Goal: Entertainment & Leisure: Browse casually

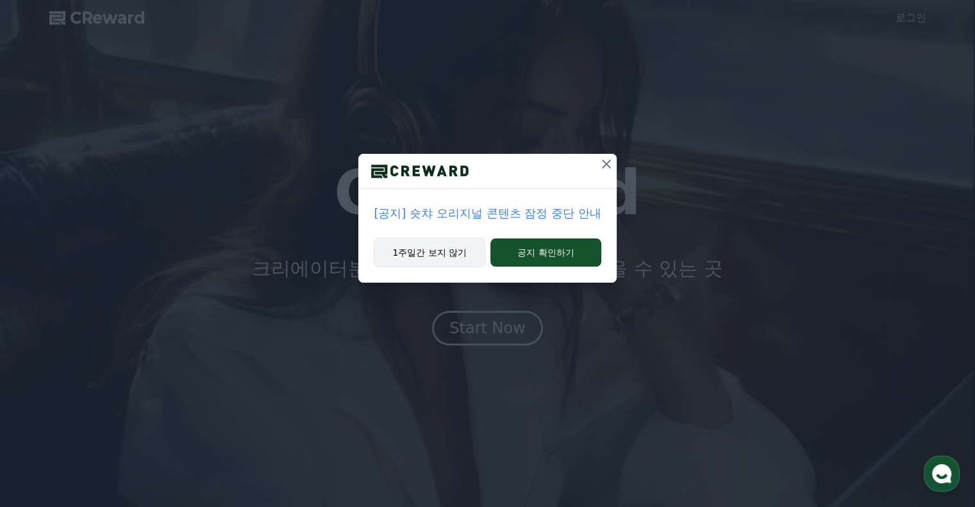
click at [405, 253] on button "1주일간 보지 않기" at bounding box center [430, 252] width 112 height 29
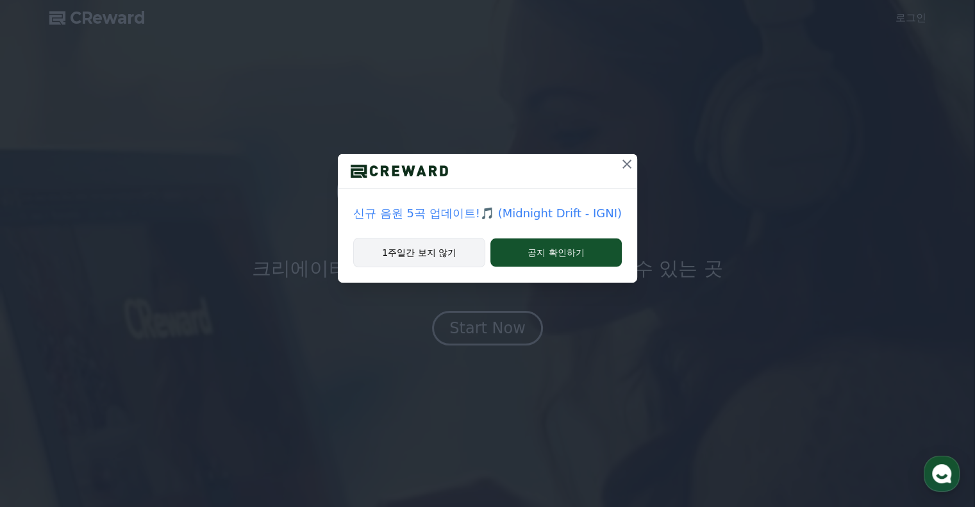
click at [413, 251] on button "1주일간 보지 않기" at bounding box center [419, 252] width 132 height 29
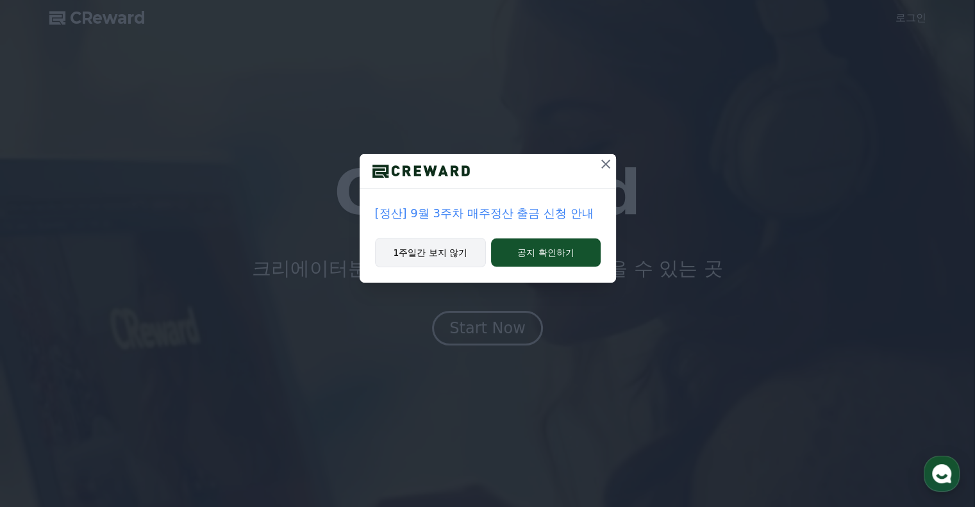
click at [408, 258] on button "1주일간 보지 않기" at bounding box center [431, 252] width 112 height 29
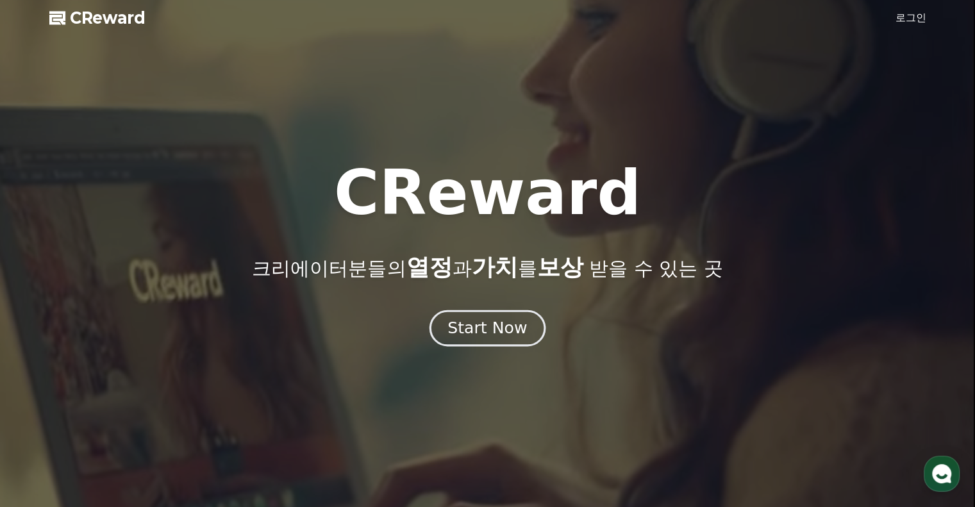
click at [473, 326] on div "Start Now" at bounding box center [486, 328] width 79 height 22
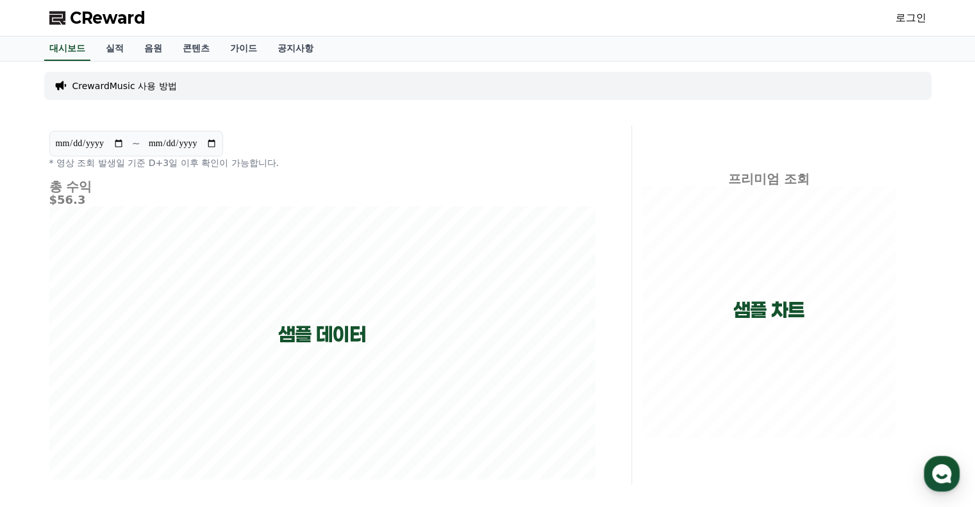
click at [919, 17] on link "로그인" at bounding box center [911, 17] width 31 height 15
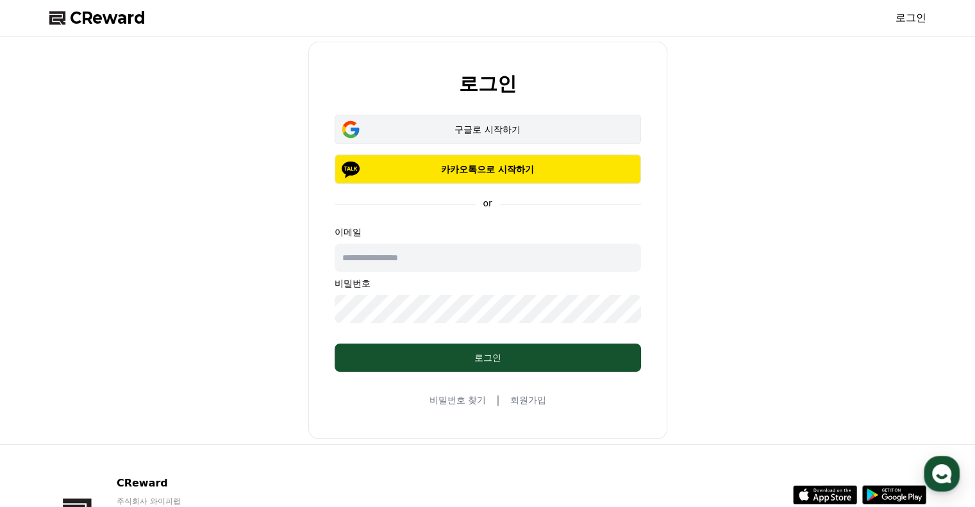
click at [521, 128] on div "구글로 시작하기" at bounding box center [487, 129] width 269 height 13
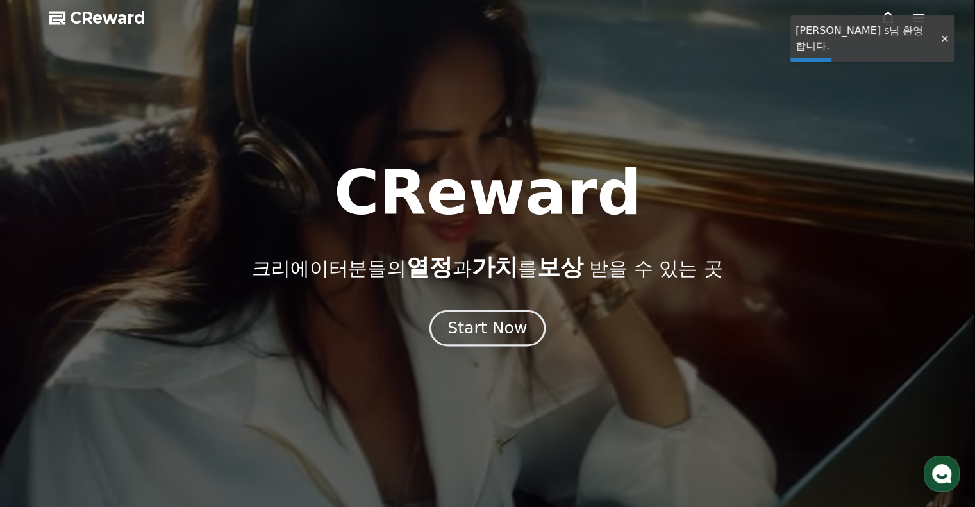
click at [500, 336] on div "Start Now" at bounding box center [486, 328] width 79 height 22
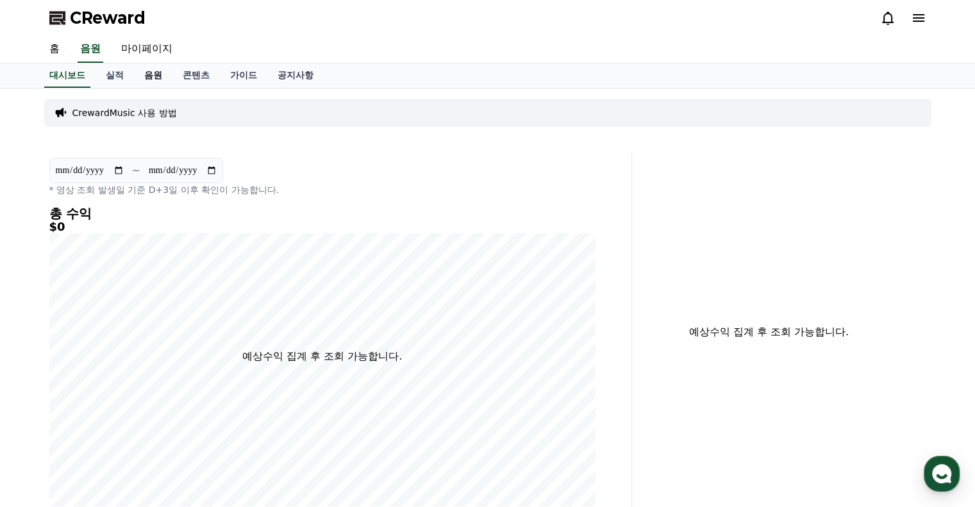
click at [157, 73] on link "음원" at bounding box center [153, 75] width 38 height 24
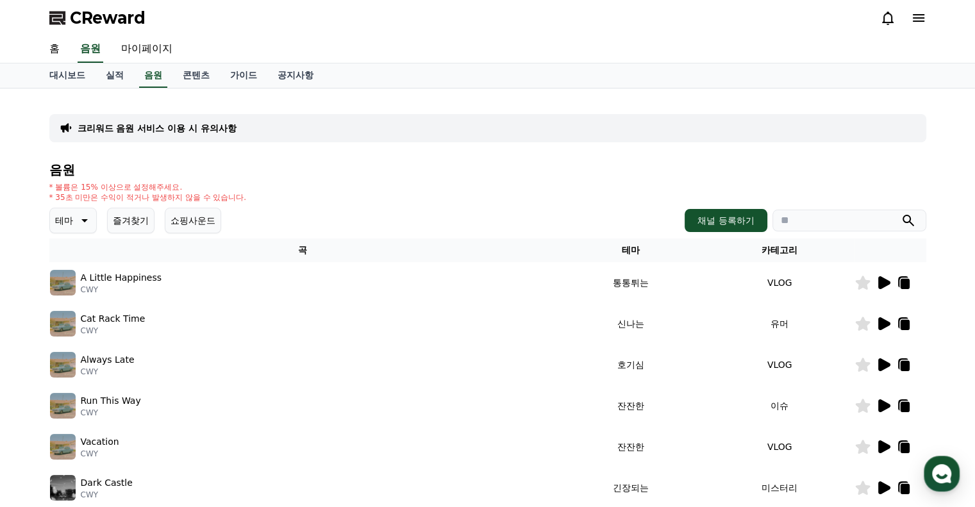
click at [885, 283] on icon at bounding box center [884, 282] width 12 height 13
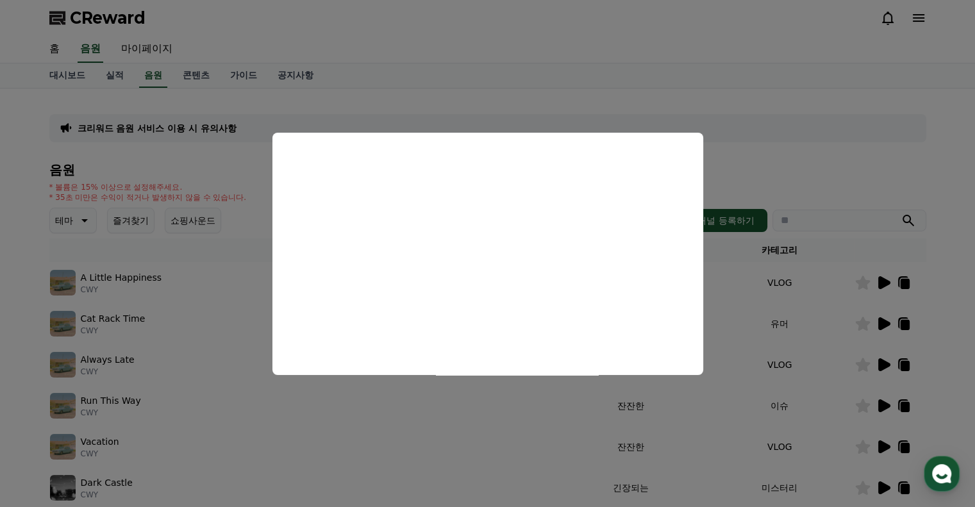
click at [959, 97] on button "close modal" at bounding box center [487, 253] width 975 height 507
click at [872, 124] on div "크리워드 음원 서비스 이용 시 유의사항" at bounding box center [487, 128] width 877 height 28
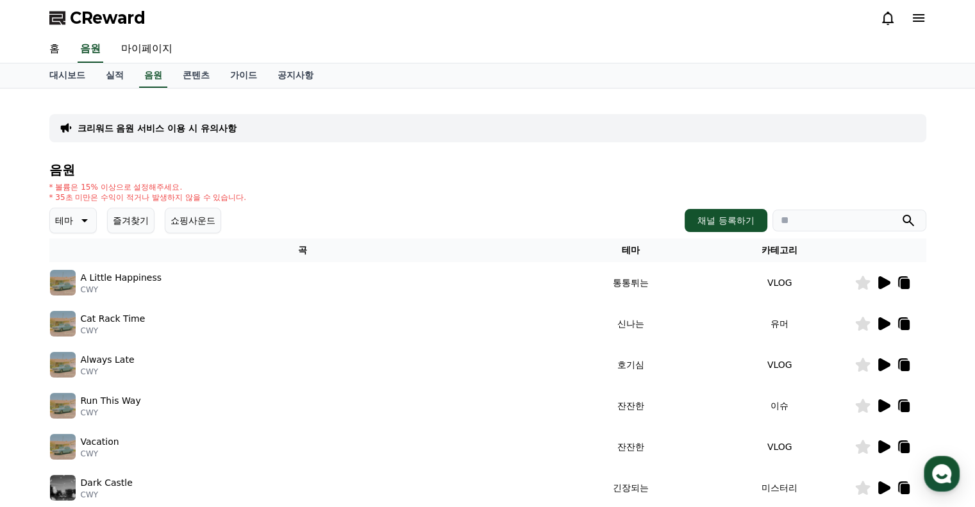
click at [884, 328] on icon at bounding box center [883, 323] width 15 height 15
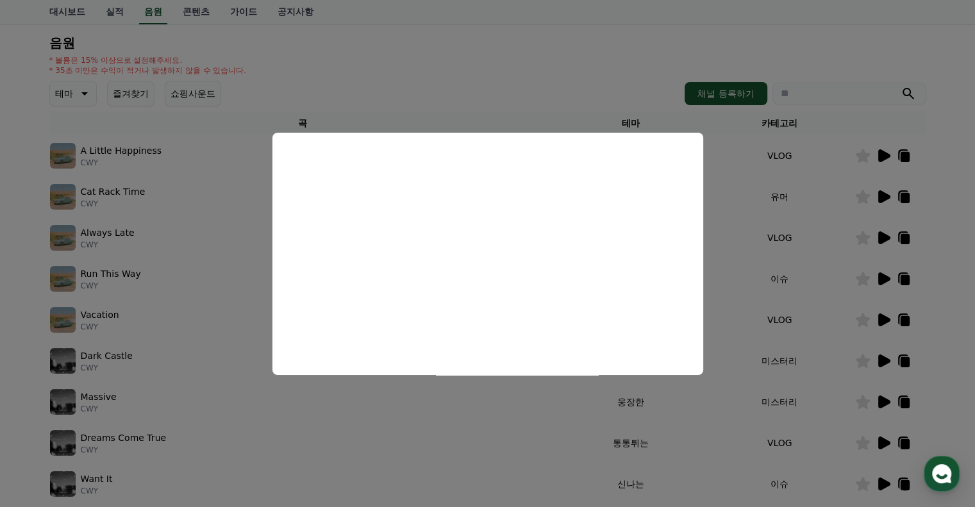
scroll to position [128, 0]
click at [953, 294] on button "close modal" at bounding box center [487, 253] width 975 height 507
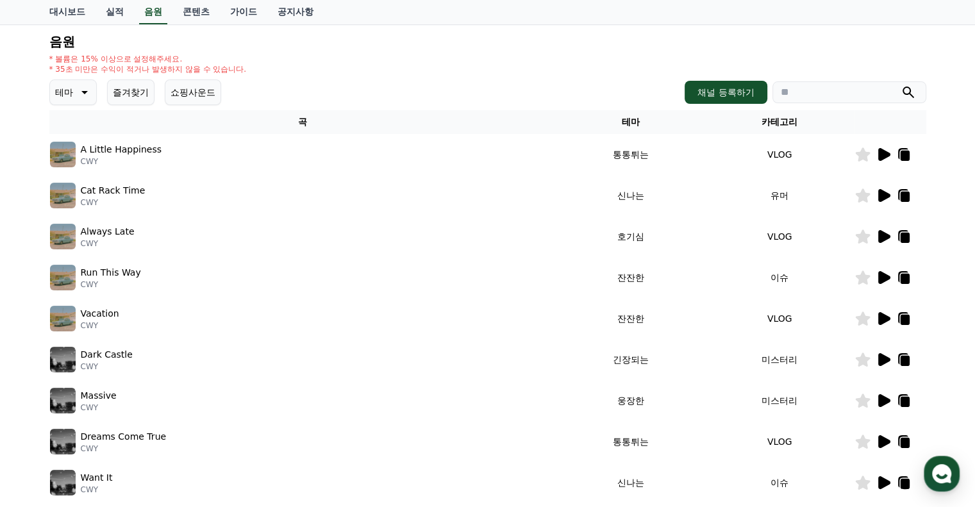
click at [882, 400] on icon at bounding box center [884, 400] width 12 height 13
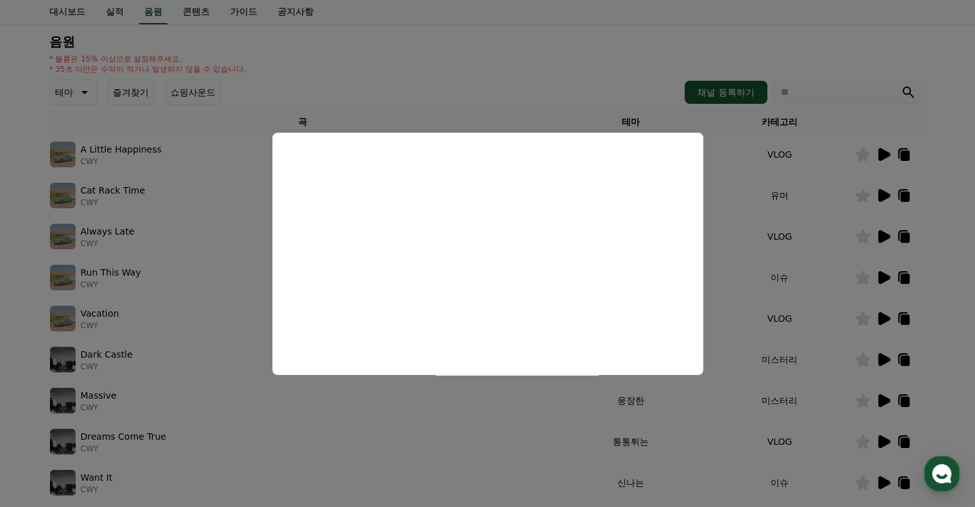
click at [780, 391] on button "close modal" at bounding box center [487, 253] width 975 height 507
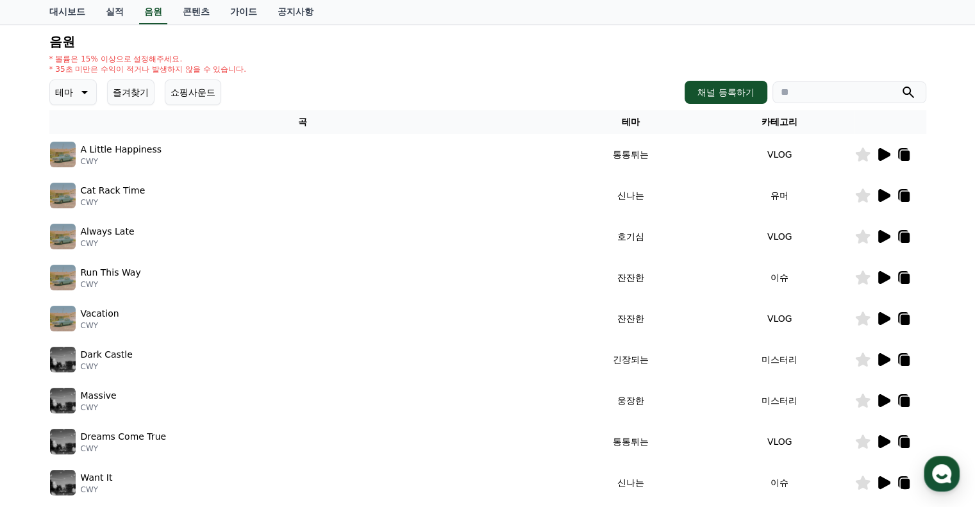
click at [905, 399] on icon at bounding box center [904, 402] width 9 height 10
click at [296, 353] on div "Dark Castle CWY" at bounding box center [303, 360] width 506 height 26
click at [883, 358] on icon at bounding box center [884, 359] width 12 height 13
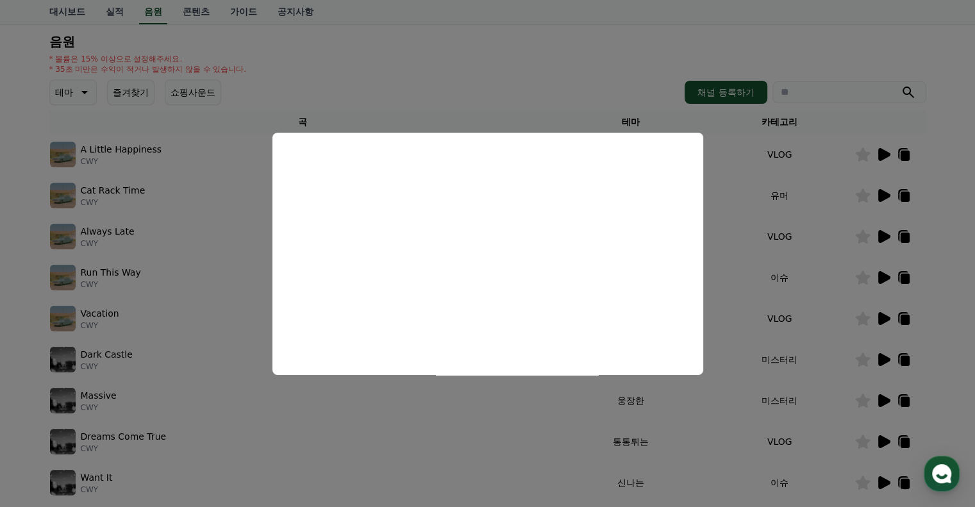
click at [690, 407] on button "close modal" at bounding box center [487, 253] width 975 height 507
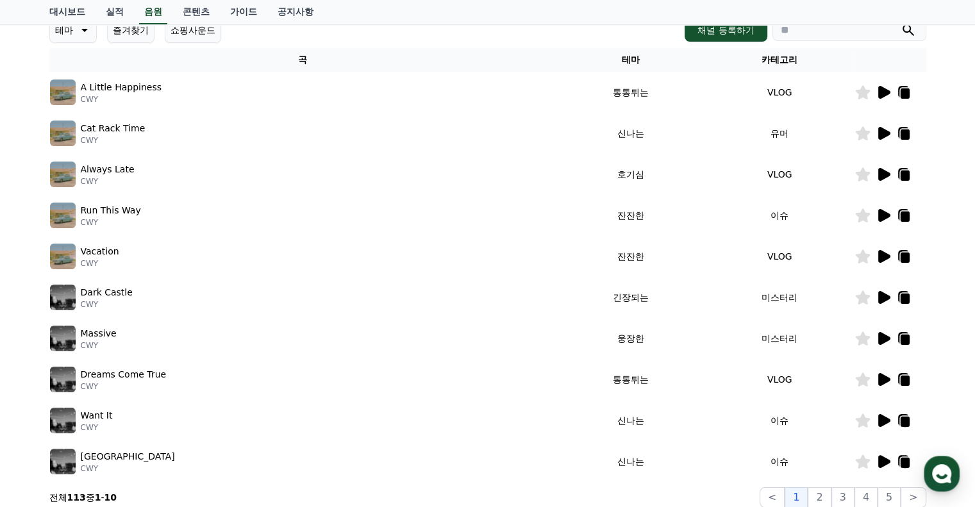
scroll to position [192, 0]
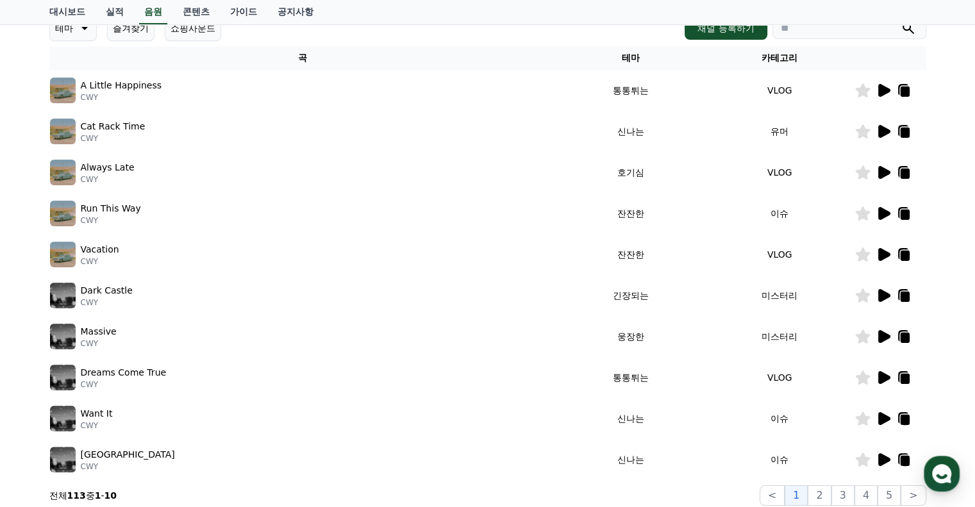
click at [887, 416] on icon at bounding box center [884, 418] width 12 height 13
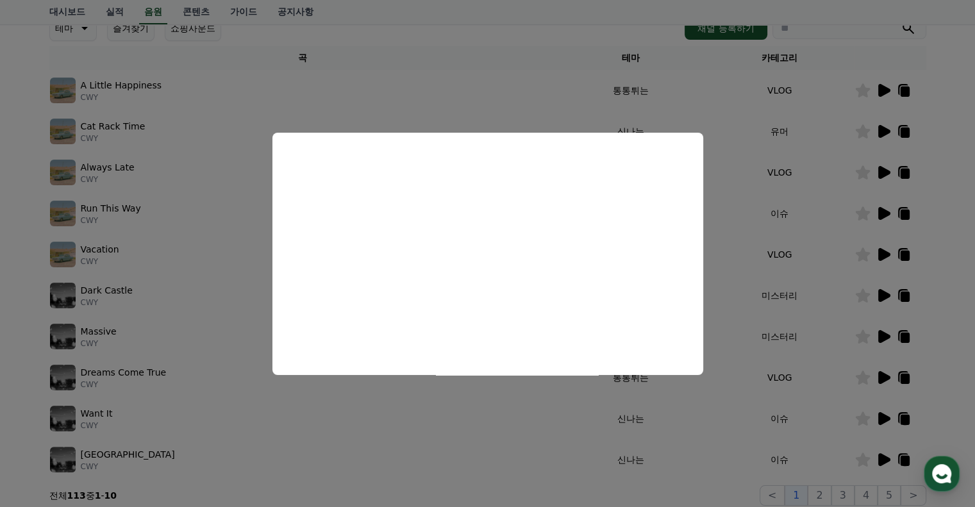
click at [887, 458] on button "close modal" at bounding box center [487, 253] width 975 height 507
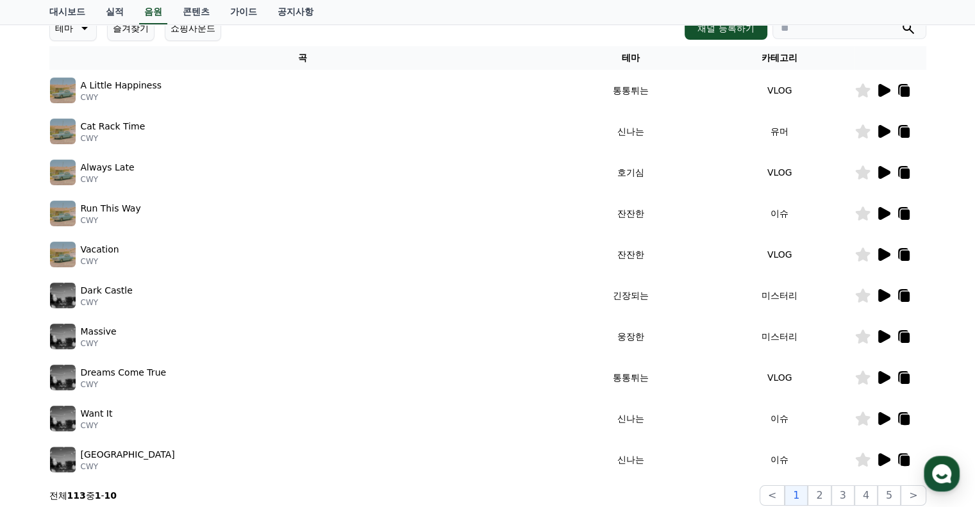
click at [887, 458] on icon at bounding box center [884, 459] width 12 height 13
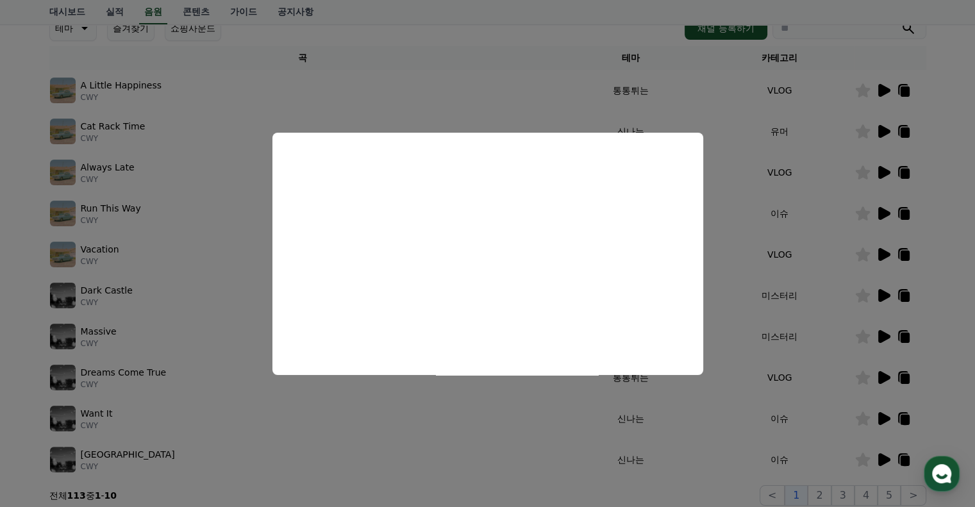
click at [816, 399] on button "close modal" at bounding box center [487, 253] width 975 height 507
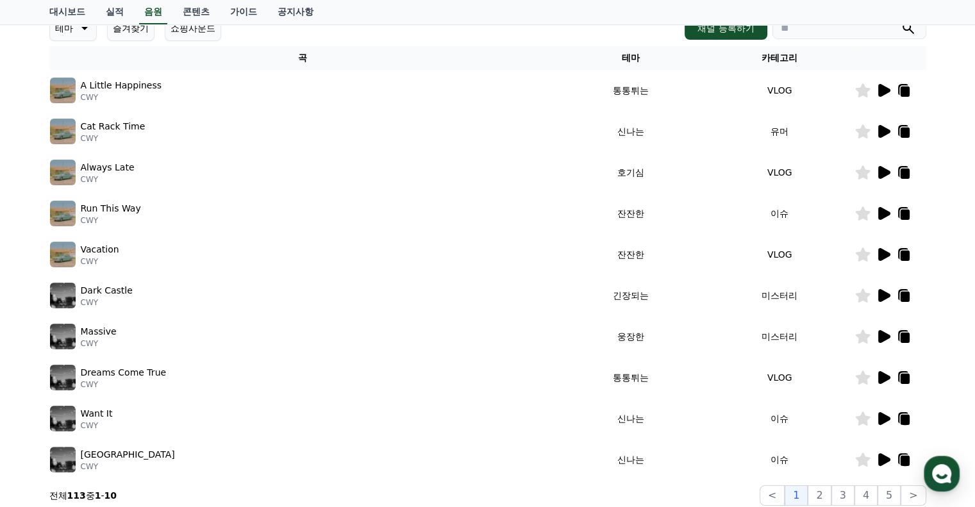
drag, startPoint x: 431, startPoint y: 297, endPoint x: 477, endPoint y: 297, distance: 46.2
click at [431, 297] on div "Dark Castle CWY" at bounding box center [303, 296] width 506 height 26
click at [880, 293] on icon at bounding box center [884, 295] width 12 height 13
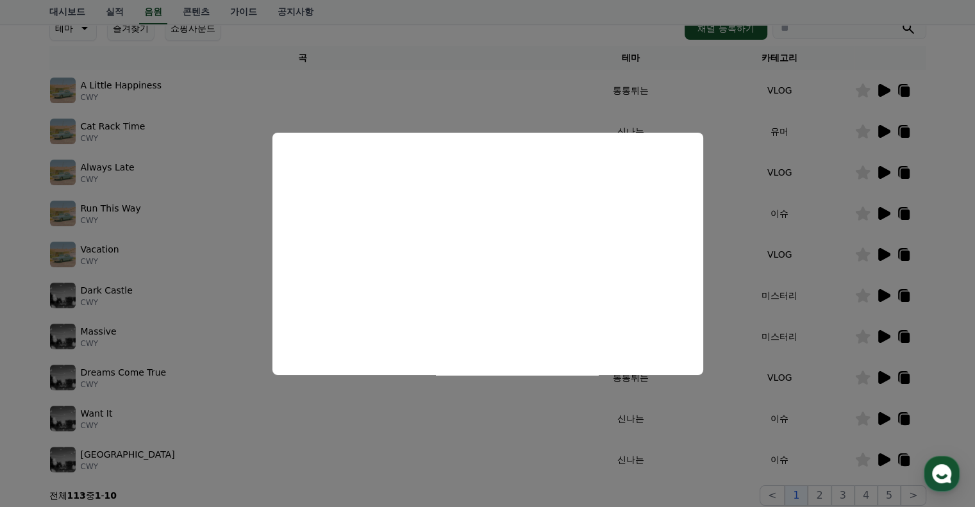
click at [801, 333] on button "close modal" at bounding box center [487, 253] width 975 height 507
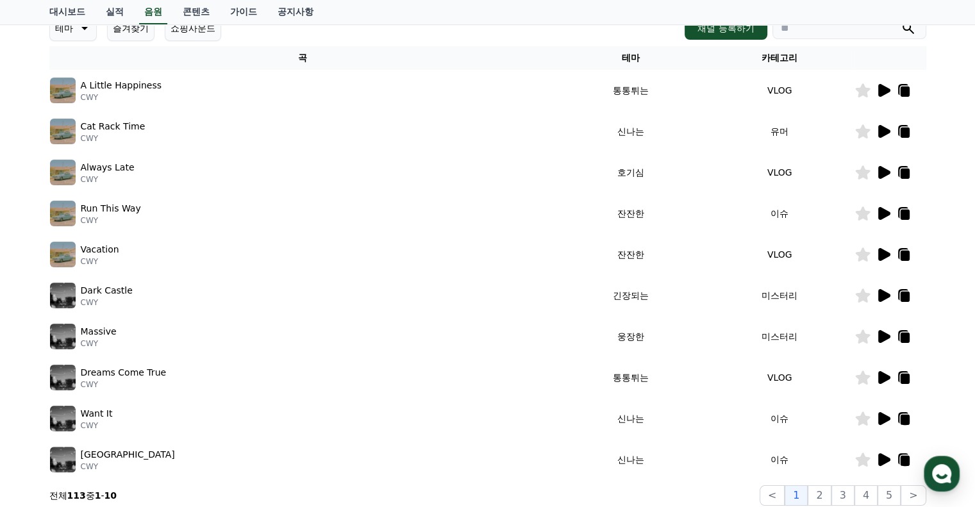
click at [885, 333] on icon at bounding box center [884, 336] width 12 height 13
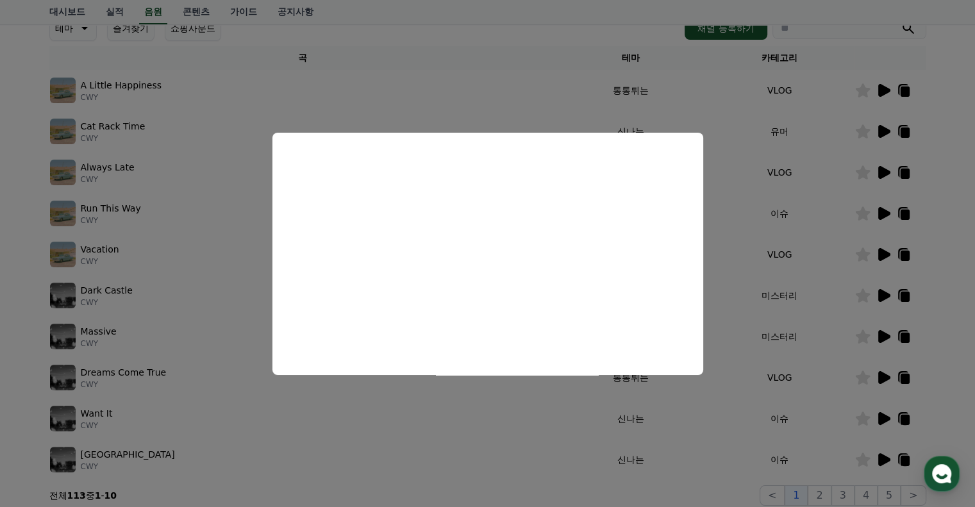
click at [382, 453] on button "close modal" at bounding box center [487, 253] width 975 height 507
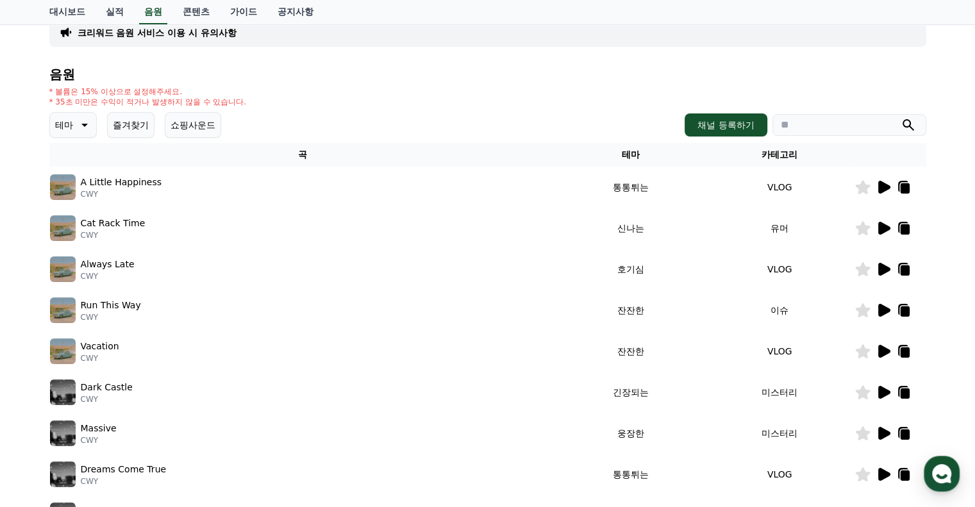
scroll to position [360, 0]
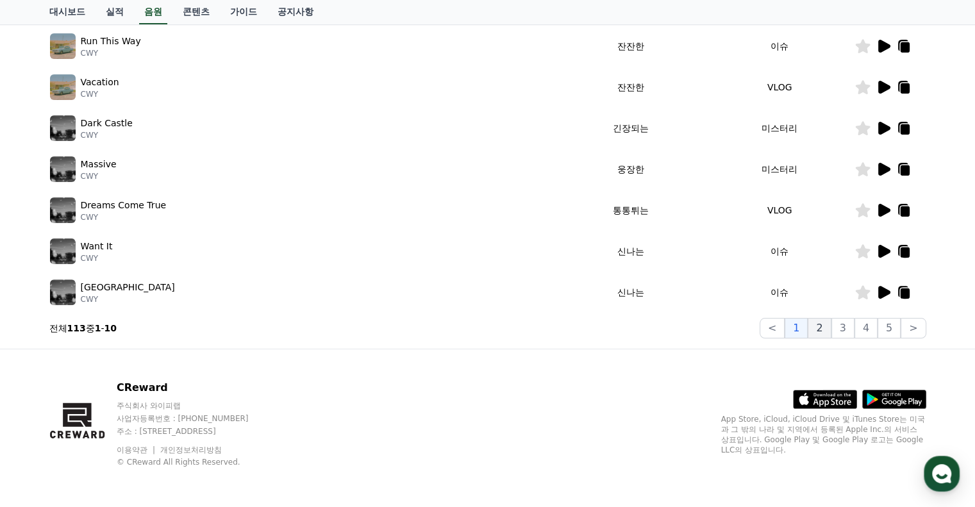
click at [826, 329] on button "2" at bounding box center [819, 328] width 23 height 21
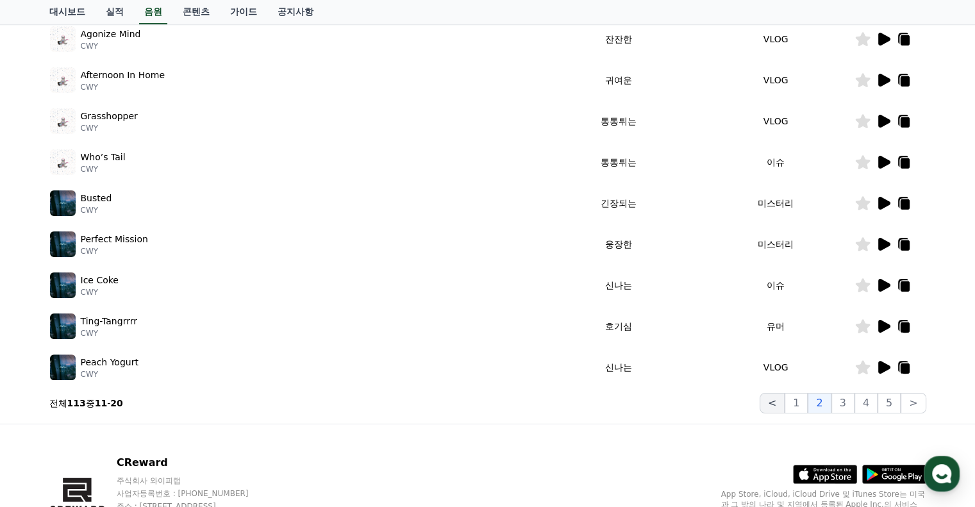
scroll to position [296, 0]
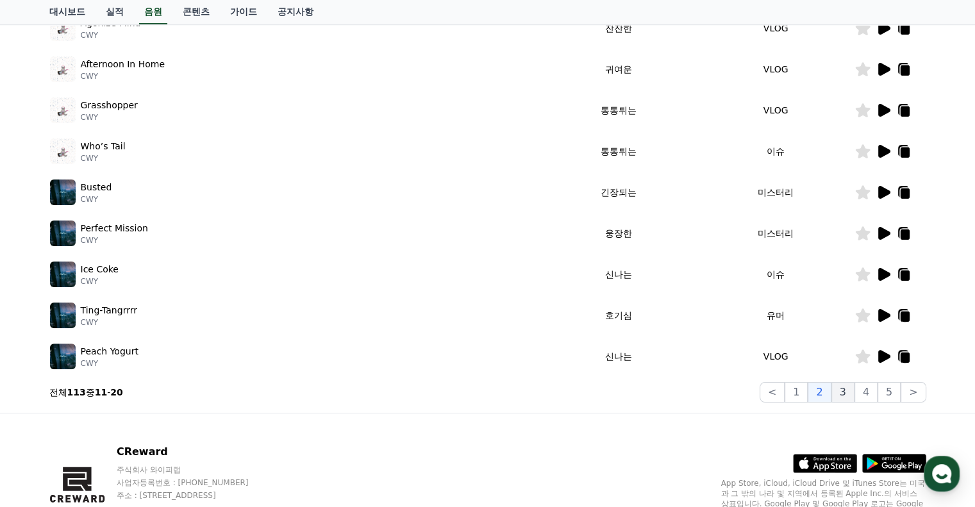
click at [849, 391] on button "3" at bounding box center [842, 392] width 23 height 21
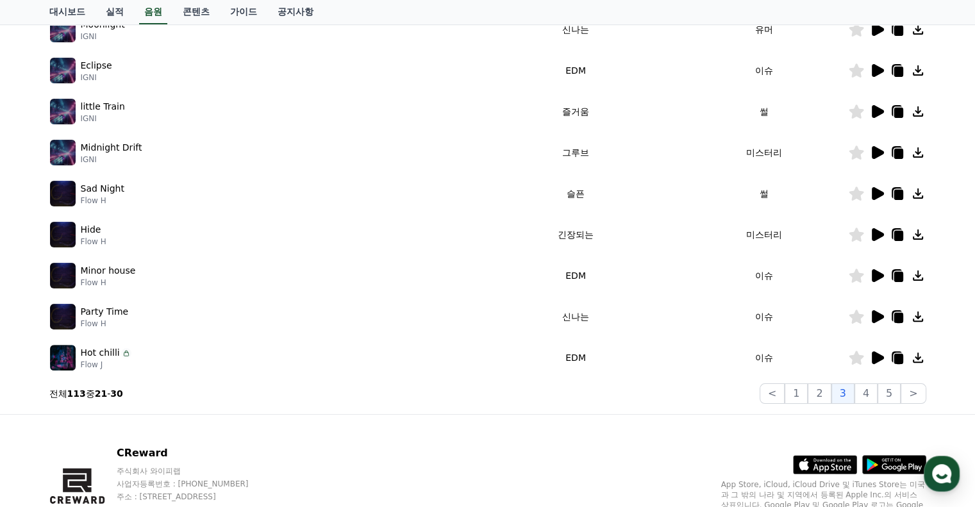
scroll to position [296, 0]
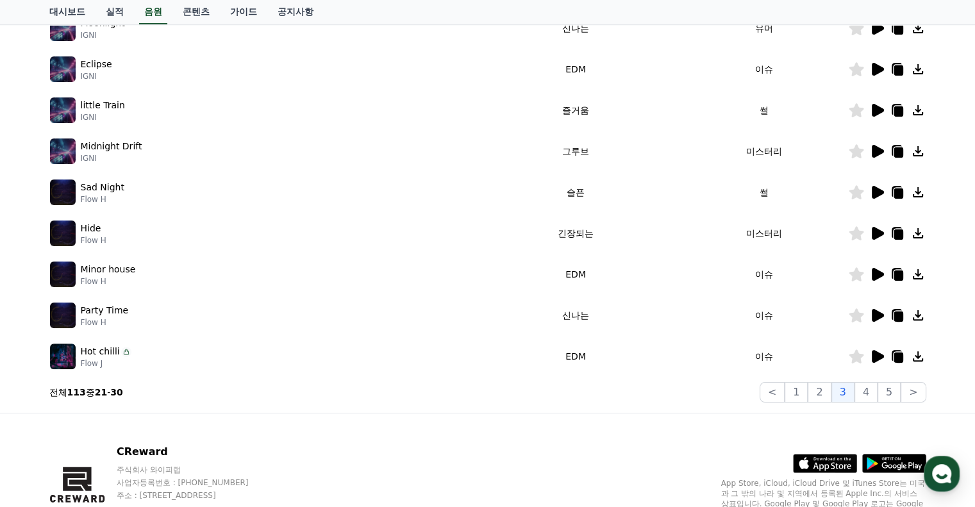
click at [880, 151] on icon at bounding box center [878, 151] width 12 height 13
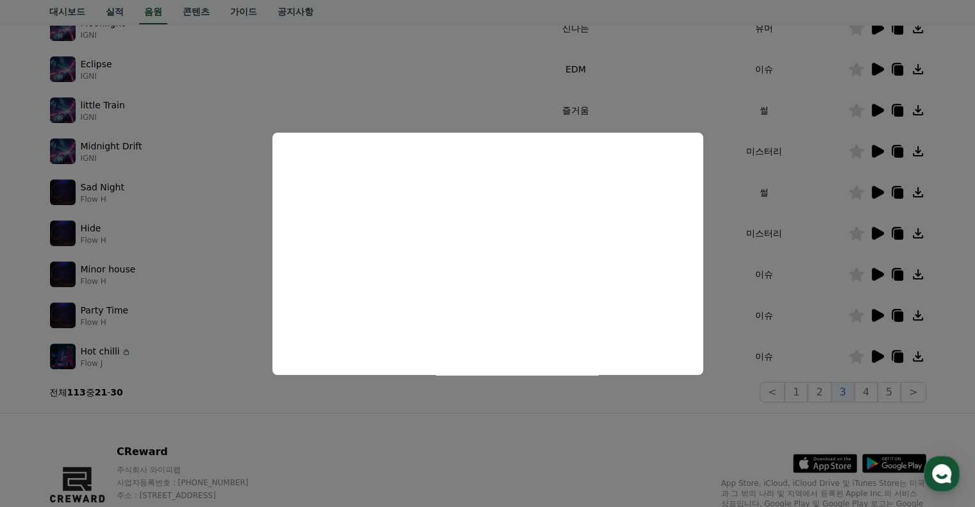
click at [644, 412] on button "close modal" at bounding box center [487, 253] width 975 height 507
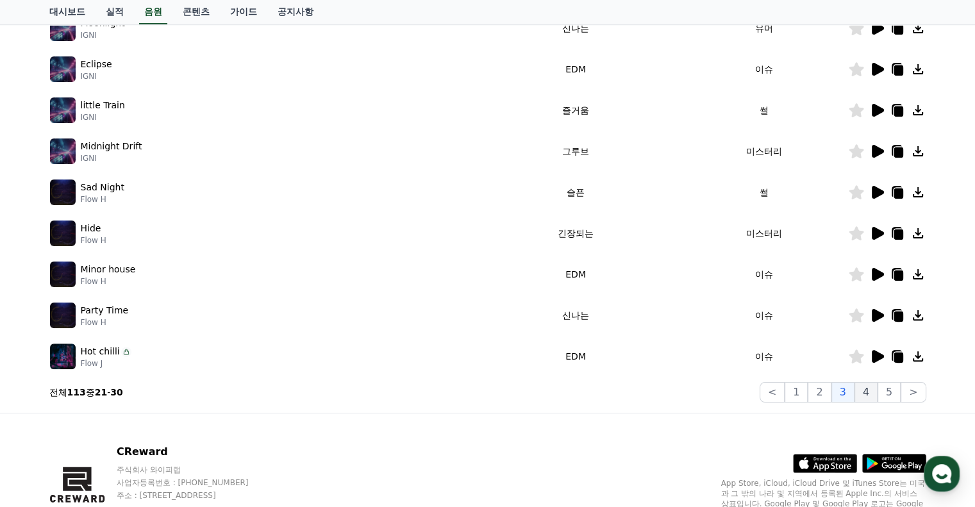
click at [869, 390] on button "4" at bounding box center [866, 392] width 23 height 21
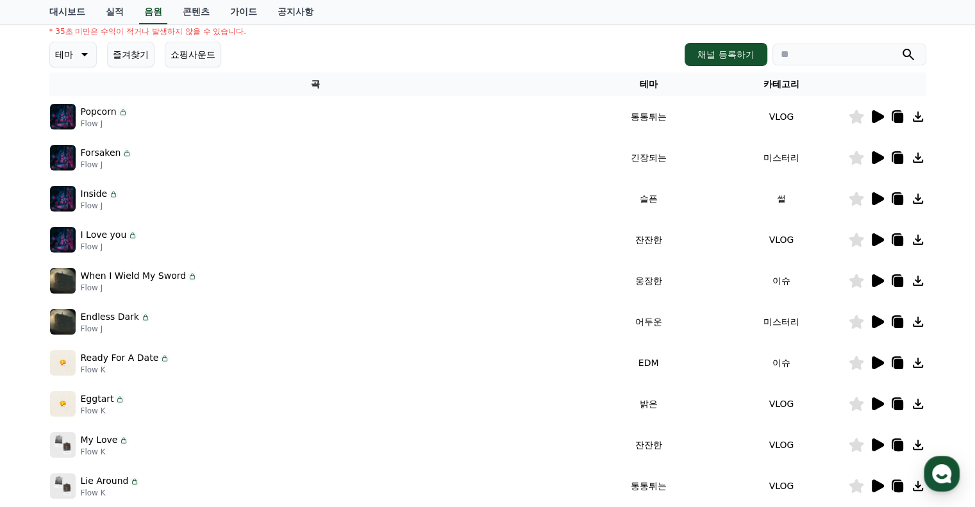
scroll to position [167, 0]
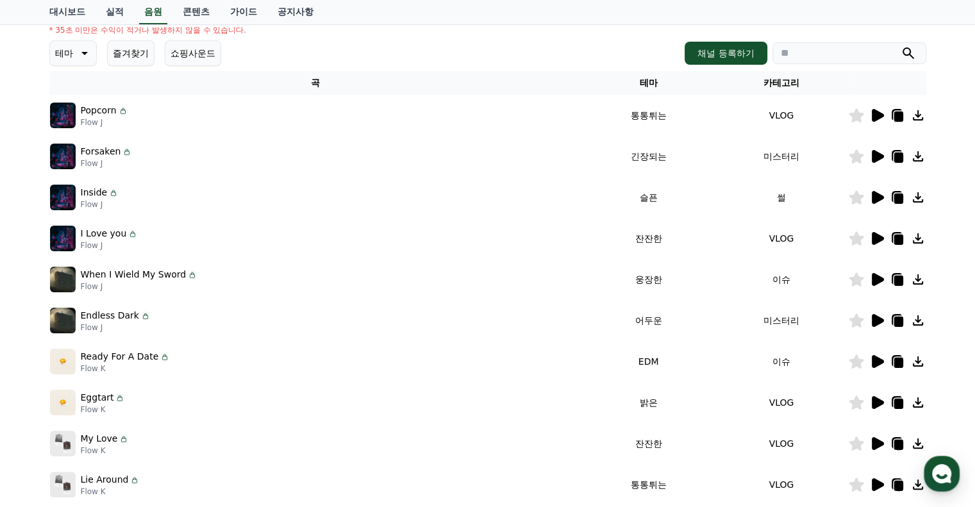
click at [876, 279] on icon at bounding box center [878, 279] width 12 height 13
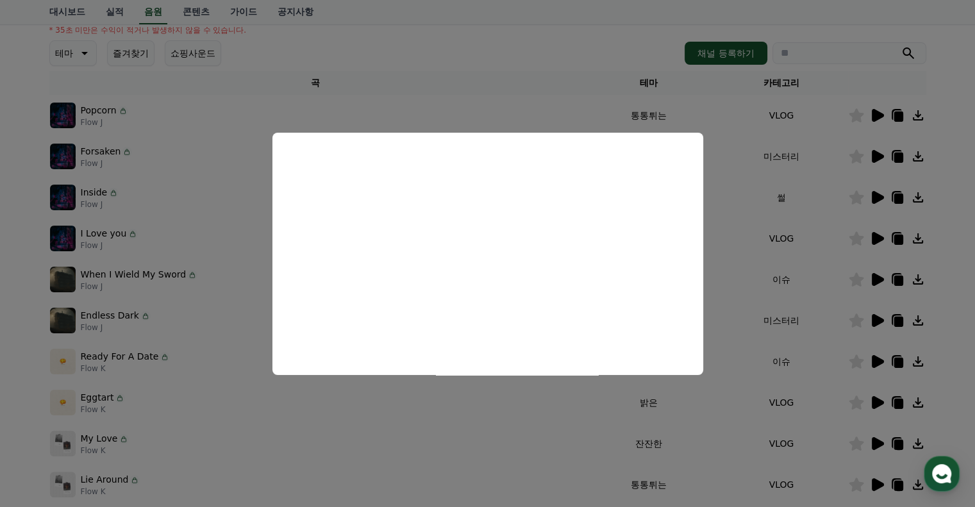
click at [475, 420] on button "close modal" at bounding box center [487, 253] width 975 height 507
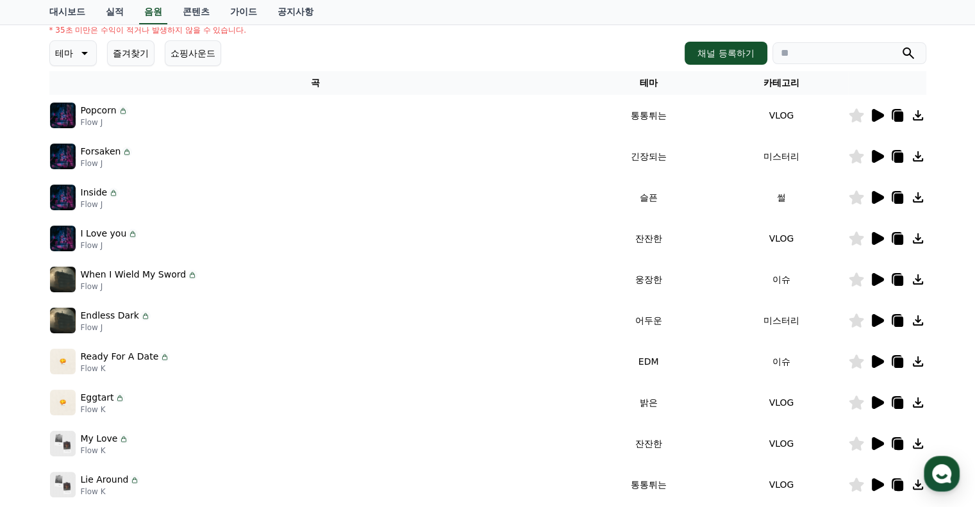
click at [876, 319] on icon at bounding box center [878, 320] width 12 height 13
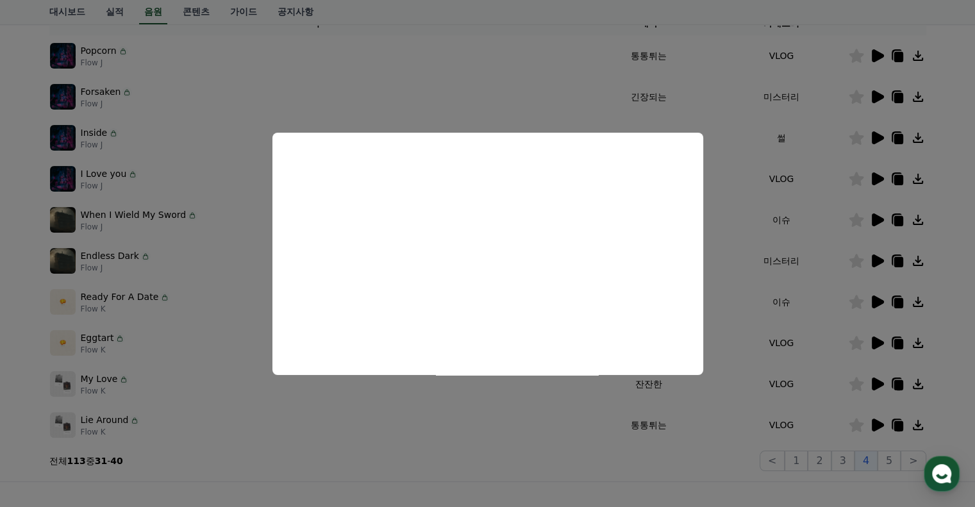
scroll to position [231, 0]
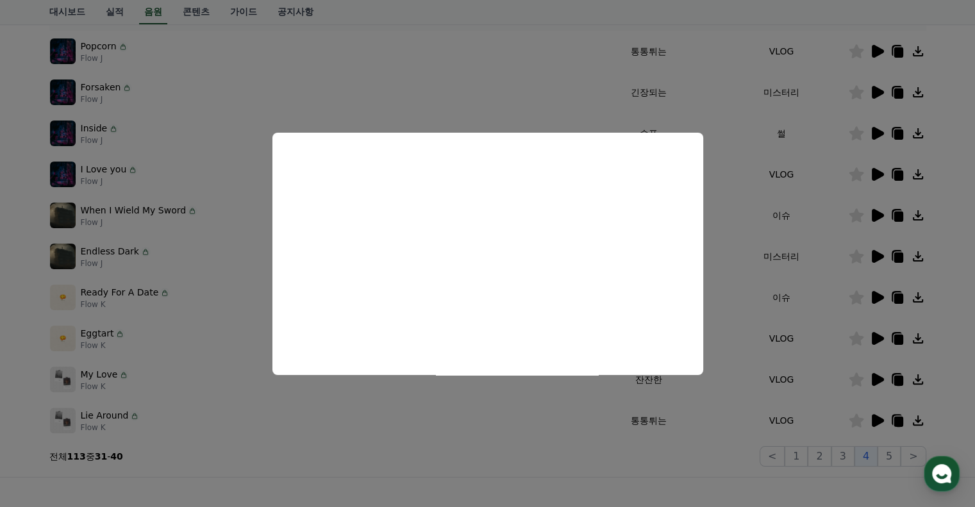
click at [866, 453] on button "close modal" at bounding box center [487, 253] width 975 height 507
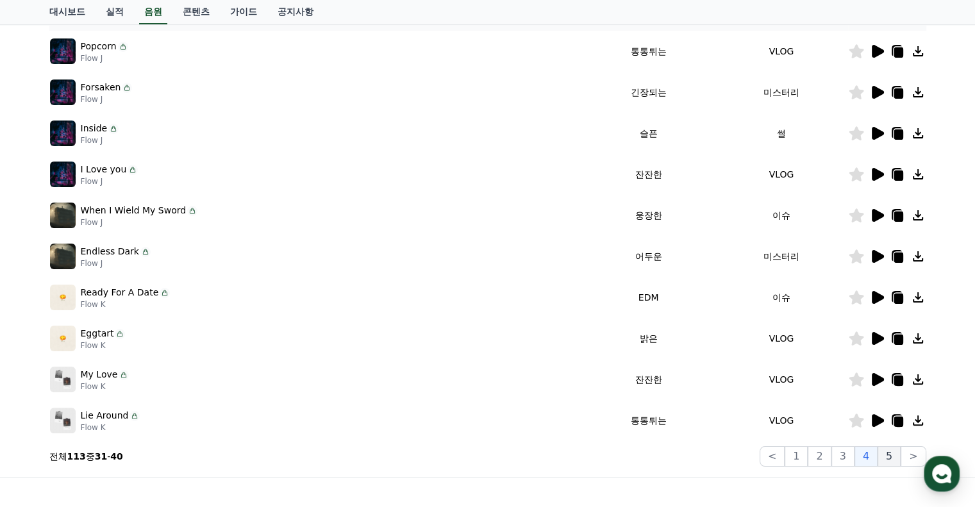
click at [891, 453] on button "5" at bounding box center [889, 456] width 23 height 21
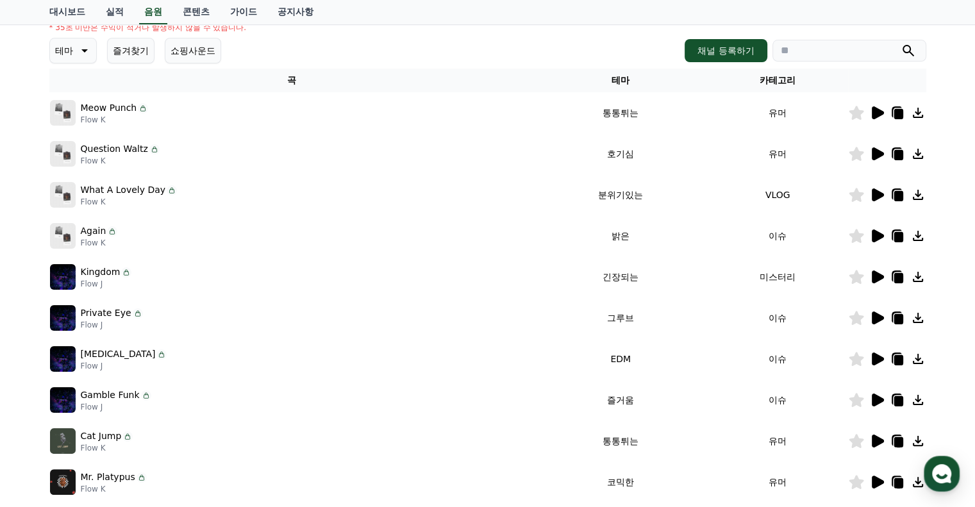
scroll to position [167, 0]
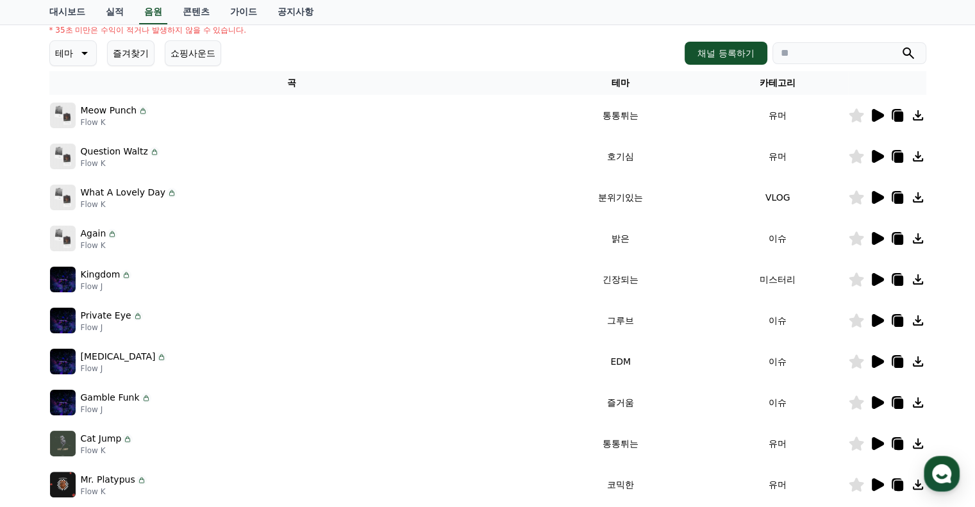
click at [878, 198] on icon at bounding box center [878, 197] width 12 height 13
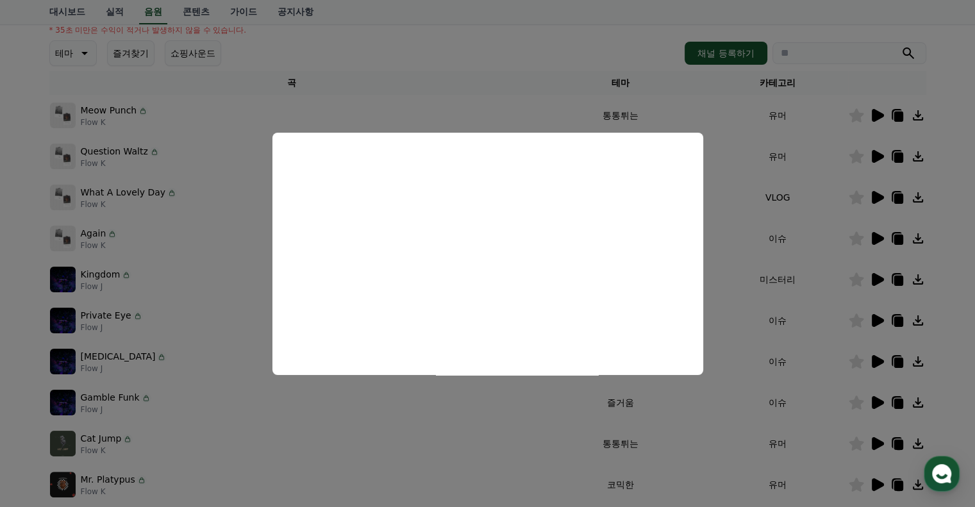
click at [728, 438] on button "close modal" at bounding box center [487, 253] width 975 height 507
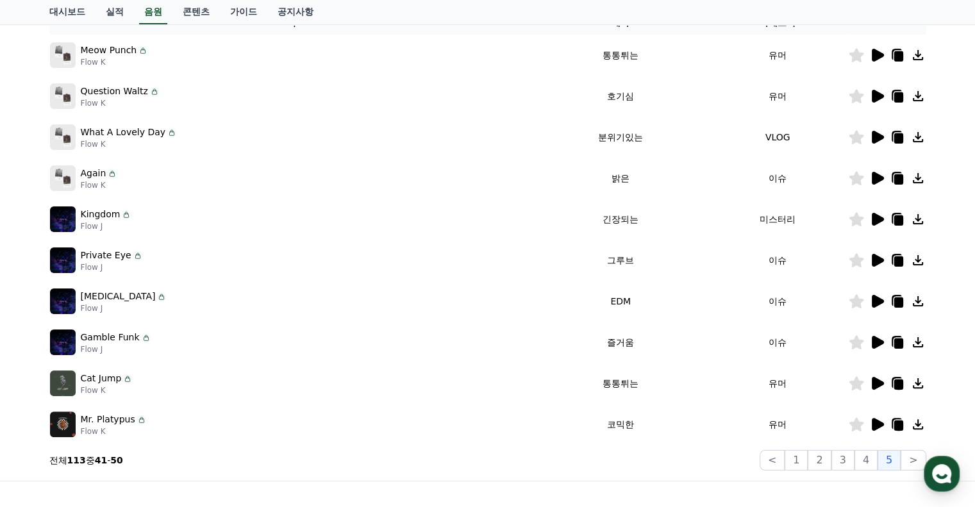
scroll to position [231, 0]
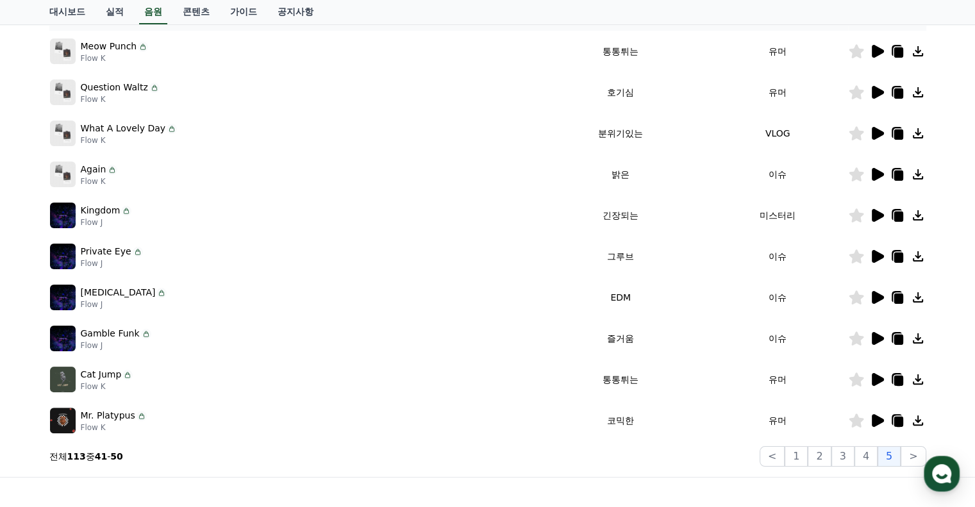
click at [869, 372] on icon at bounding box center [876, 379] width 15 height 15
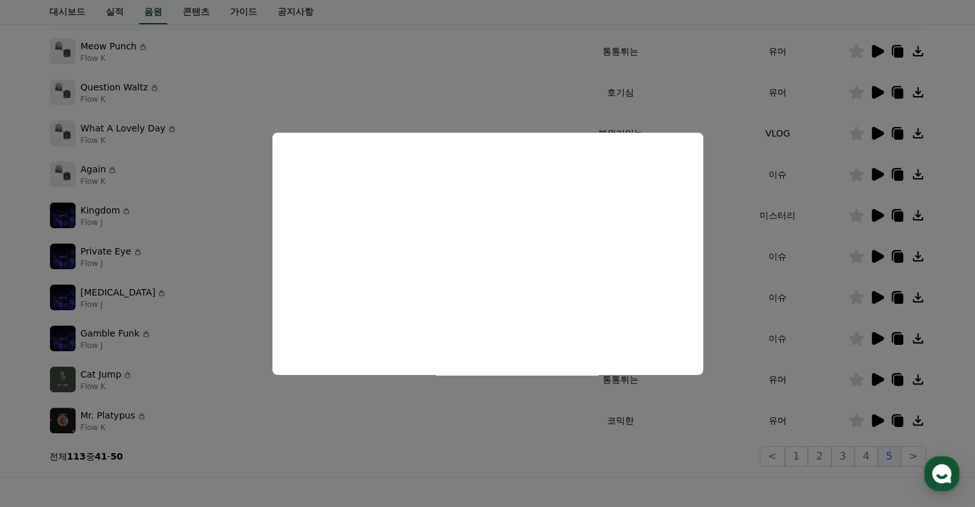
click at [881, 420] on button "close modal" at bounding box center [487, 253] width 975 height 507
click at [876, 420] on icon at bounding box center [878, 420] width 12 height 13
click at [829, 451] on button "close modal" at bounding box center [487, 253] width 975 height 507
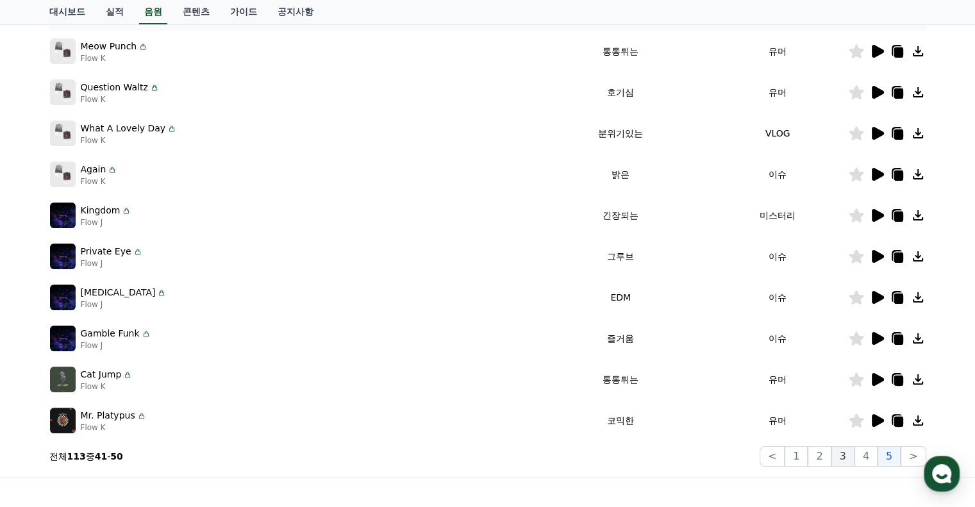
click at [846, 453] on button "3" at bounding box center [842, 456] width 23 height 21
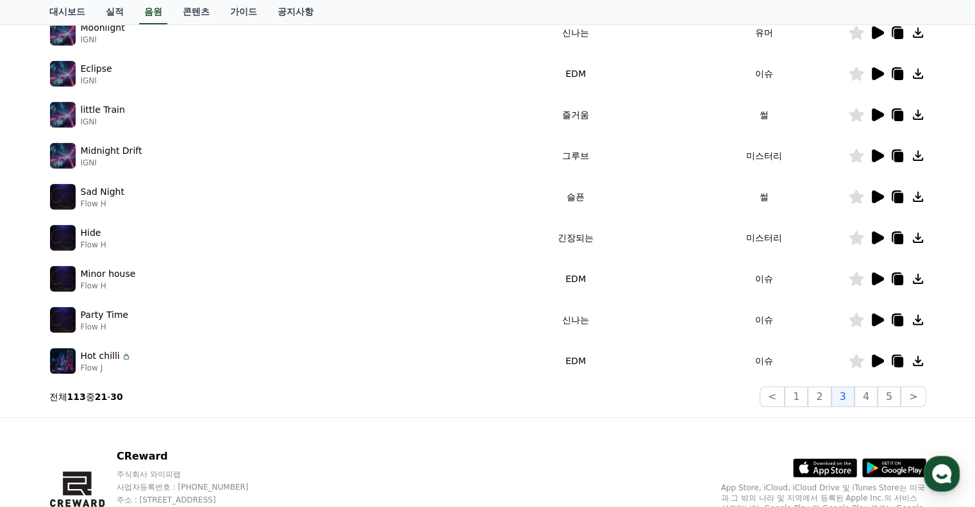
scroll to position [296, 0]
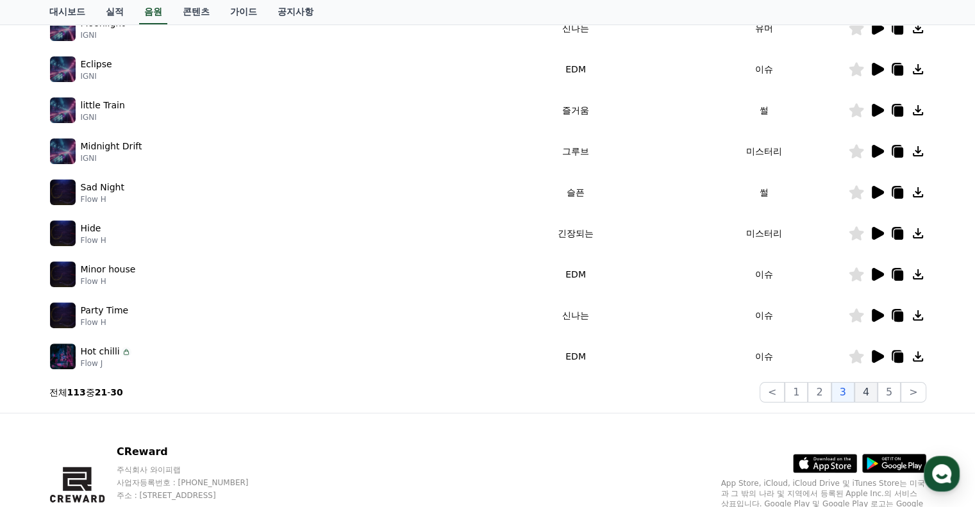
click at [869, 391] on button "4" at bounding box center [866, 392] width 23 height 21
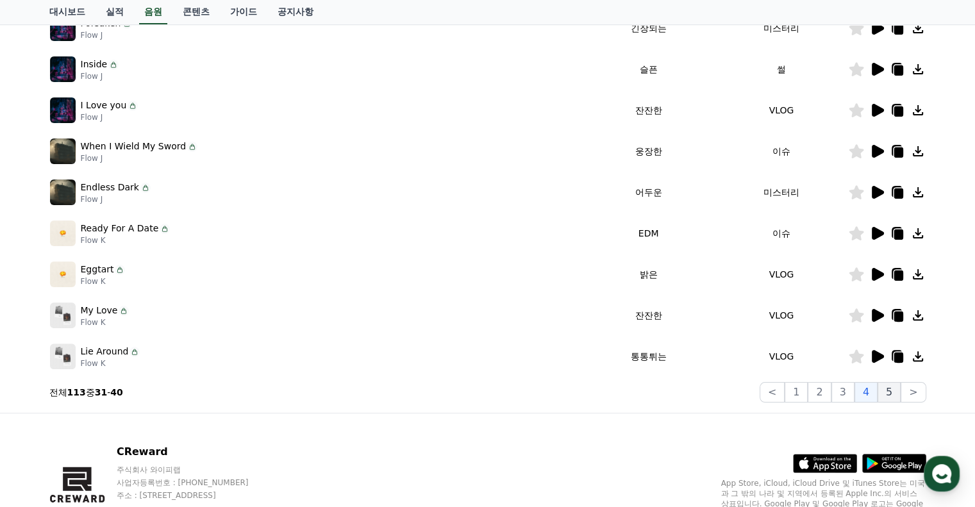
click at [898, 392] on button "5" at bounding box center [889, 392] width 23 height 21
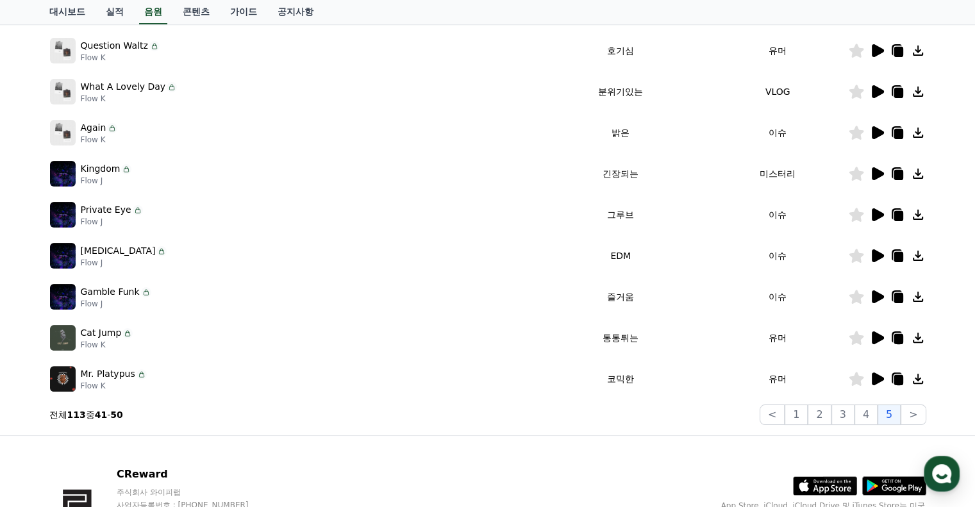
scroll to position [296, 0]
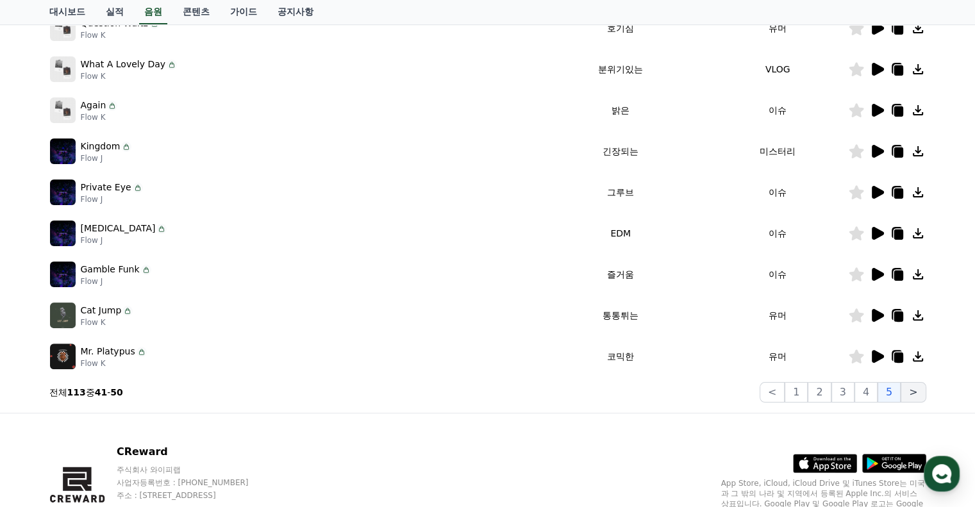
click at [913, 394] on button ">" at bounding box center [913, 392] width 25 height 21
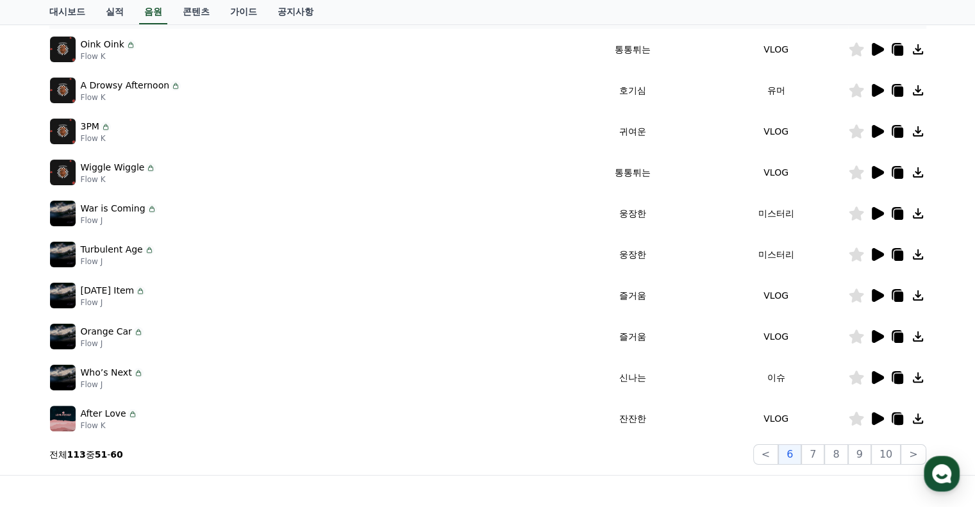
scroll to position [231, 0]
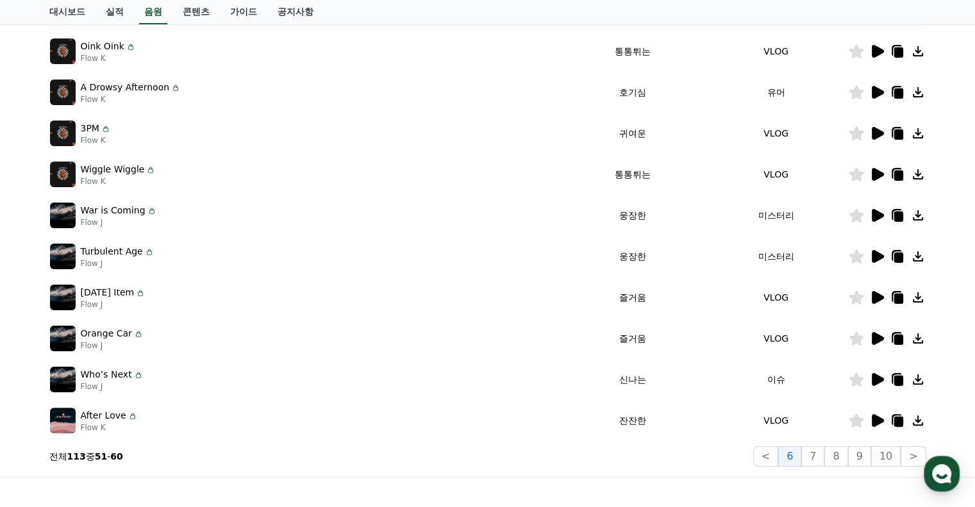
click at [881, 254] on icon at bounding box center [878, 256] width 12 height 13
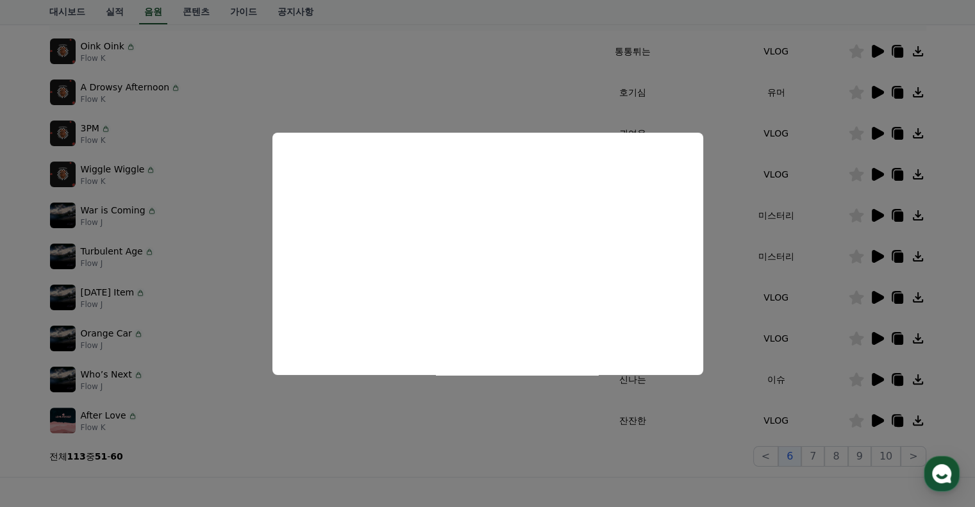
click at [810, 266] on button "close modal" at bounding box center [487, 253] width 975 height 507
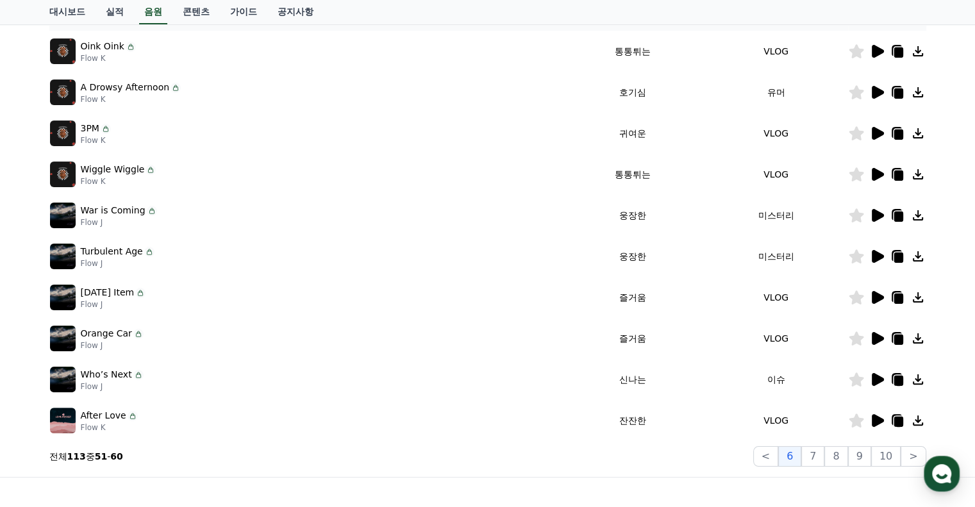
click at [897, 253] on icon at bounding box center [898, 258] width 9 height 10
